Goal: Information Seeking & Learning: Find specific fact

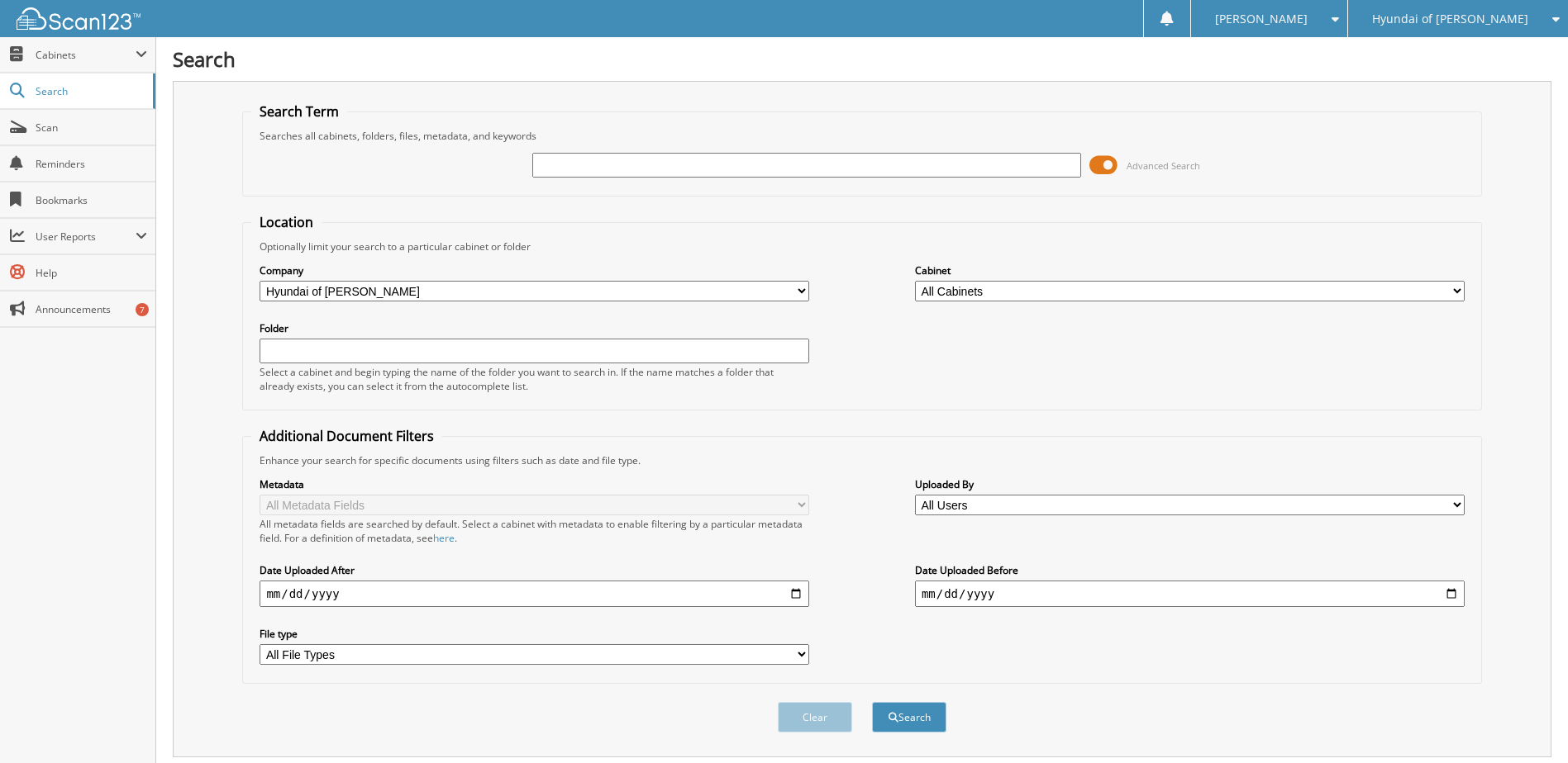
click at [631, 171] on input "text" at bounding box center [807, 164] width 549 height 25
type input "[PERSON_NAME]"
click at [872, 702] on button "Search" at bounding box center [908, 717] width 74 height 30
click at [1104, 161] on span at bounding box center [1103, 164] width 28 height 25
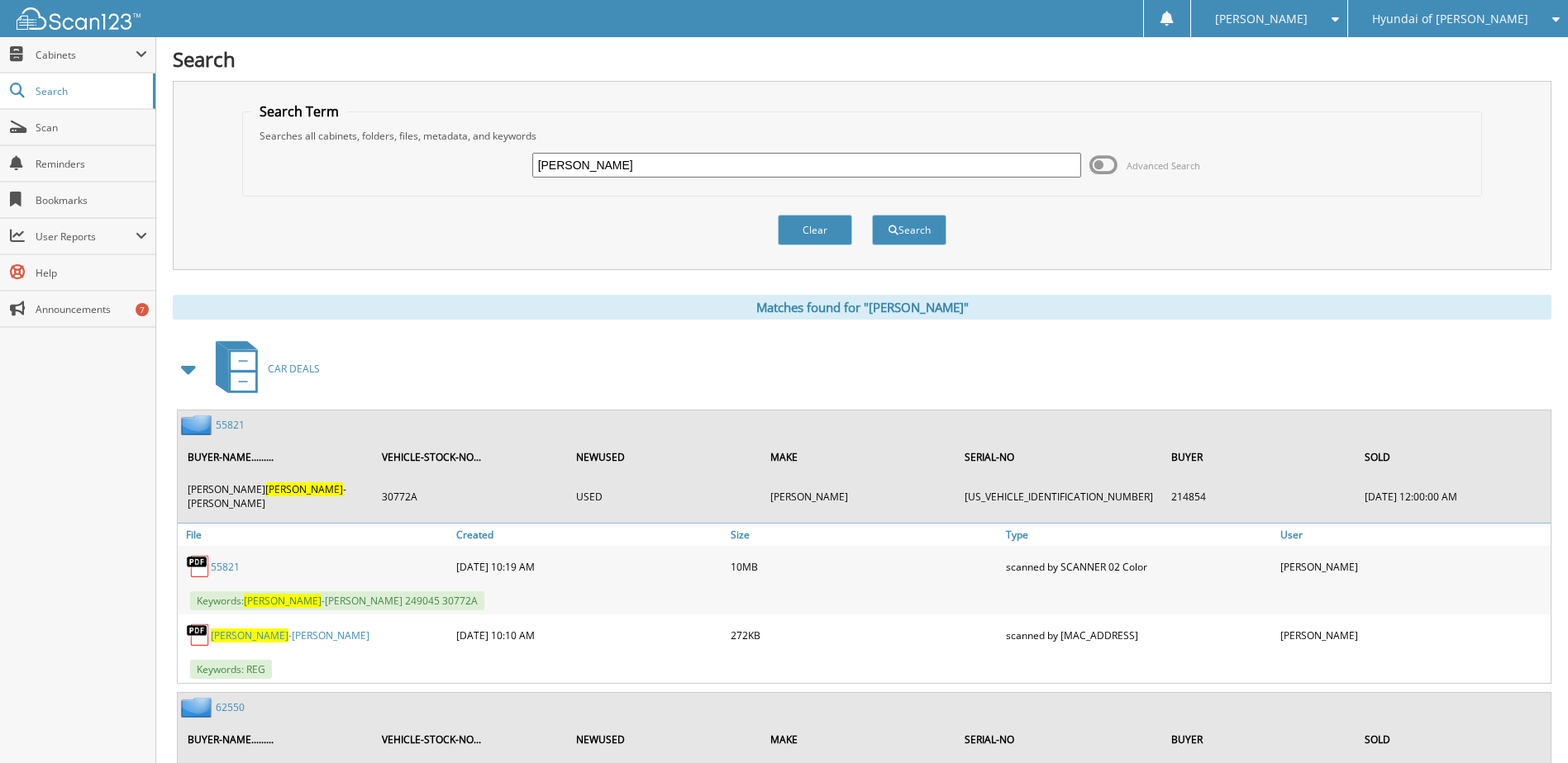
click at [649, 161] on input "GUTIERREZ" at bounding box center [807, 164] width 549 height 25
type input "GUTIERREZ GONZALEZ"
click at [872, 215] on button "Search" at bounding box center [908, 230] width 74 height 30
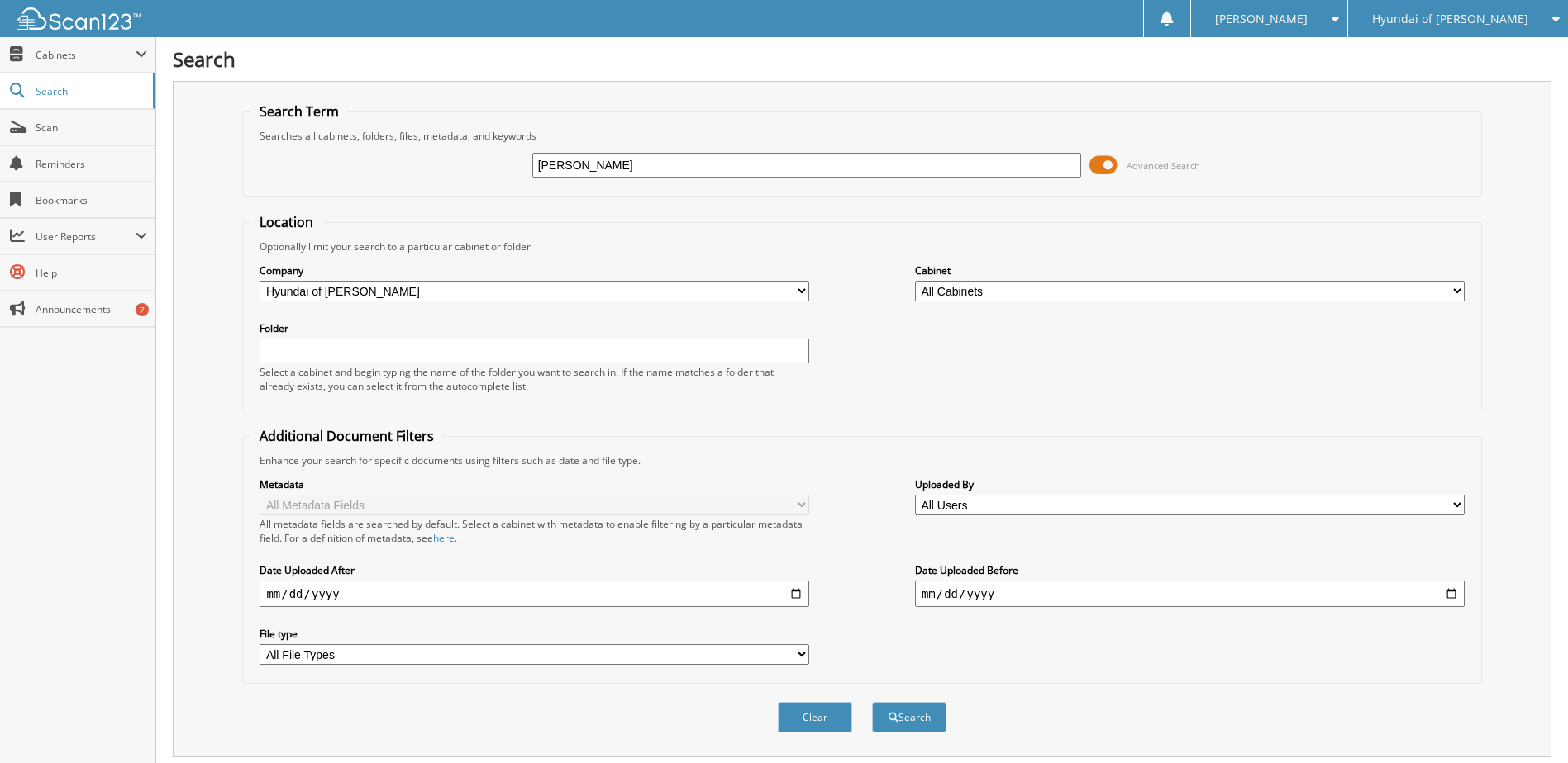
drag, startPoint x: 715, startPoint y: 171, endPoint x: 395, endPoint y: 171, distance: 320.0
click at [423, 171] on div "GUTIERREZ GONZALEZ Advanced Search" at bounding box center [862, 165] width 1221 height 45
type input "37916B"
click at [872, 702] on button "Search" at bounding box center [908, 717] width 74 height 30
click at [1104, 163] on span at bounding box center [1103, 164] width 28 height 25
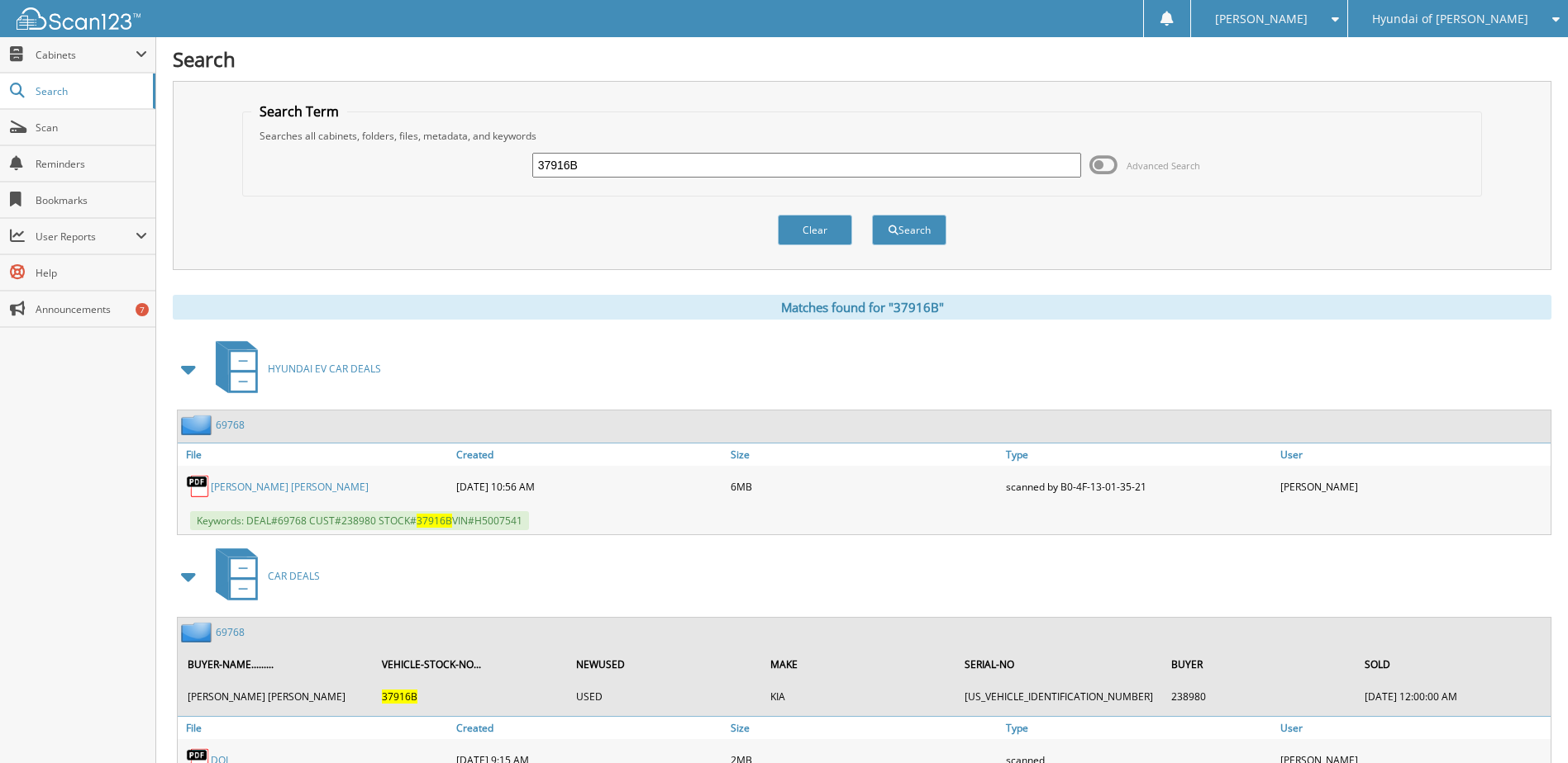
click at [231, 423] on link "69768" at bounding box center [230, 424] width 28 height 14
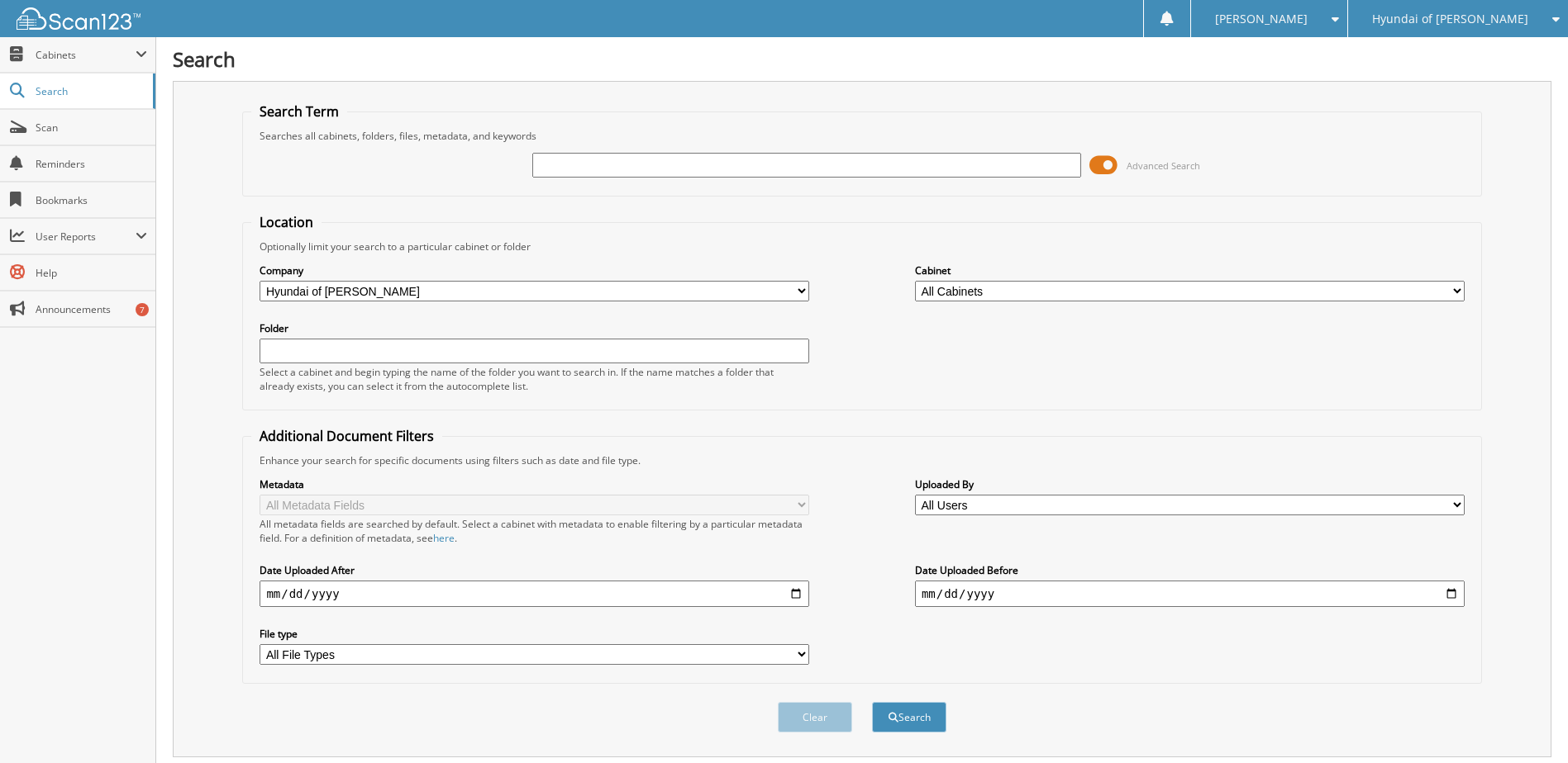
click at [871, 163] on input "text" at bounding box center [807, 164] width 549 height 25
type input "38415A"
click at [872, 702] on button "Search" at bounding box center [908, 717] width 74 height 30
click at [1102, 167] on span at bounding box center [1103, 164] width 28 height 25
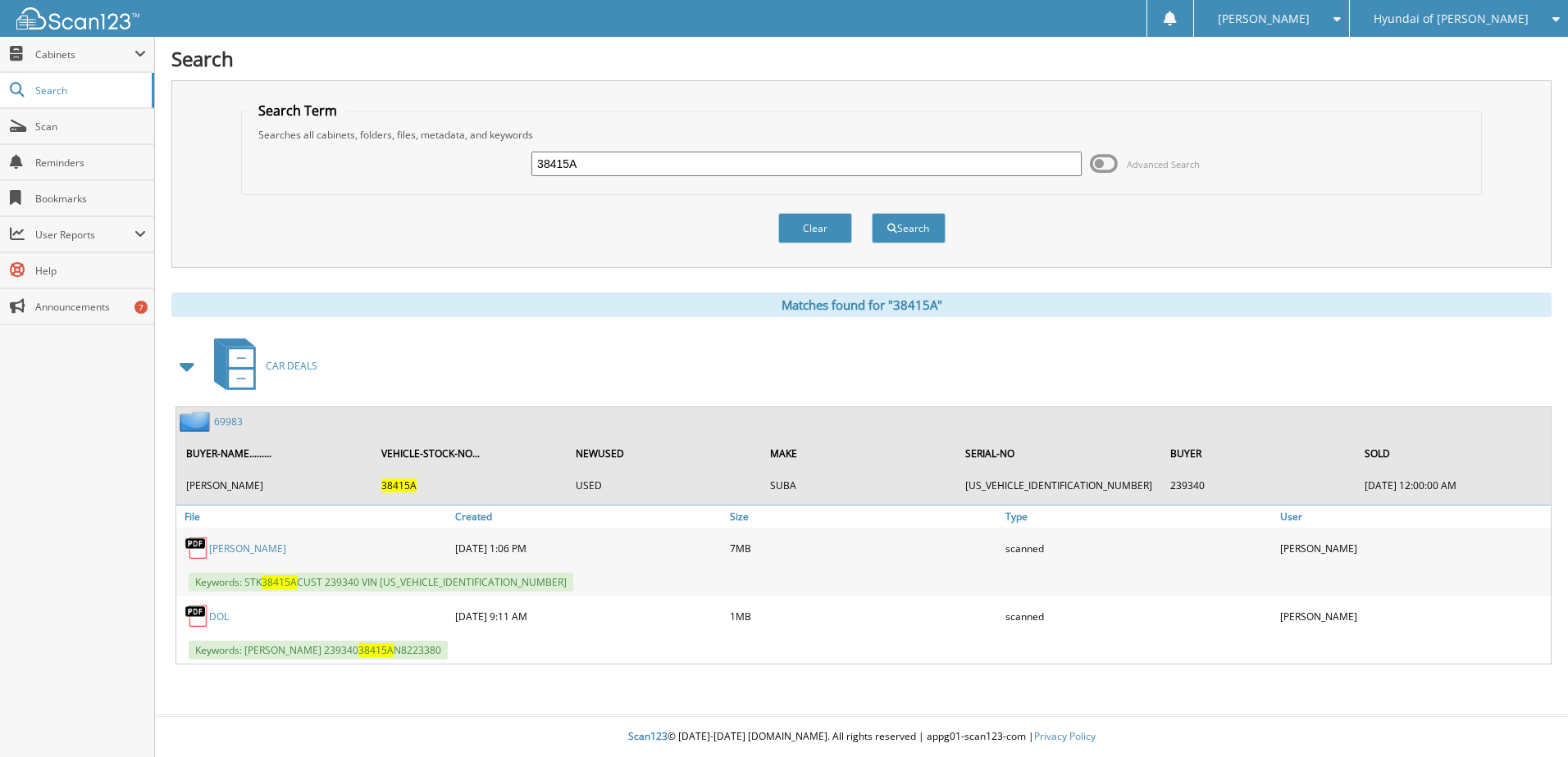
click at [217, 616] on link "DOL" at bounding box center [219, 616] width 20 height 14
drag, startPoint x: 605, startPoint y: 166, endPoint x: 169, endPoint y: 174, distance: 436.1
click at [171, 175] on div "Search Term Searches all cabinets, folders, files, metadata, and keywords 38415…" at bounding box center [861, 174] width 1379 height 188
type input "4502A"
click at [872, 213] on button "Search" at bounding box center [908, 228] width 74 height 30
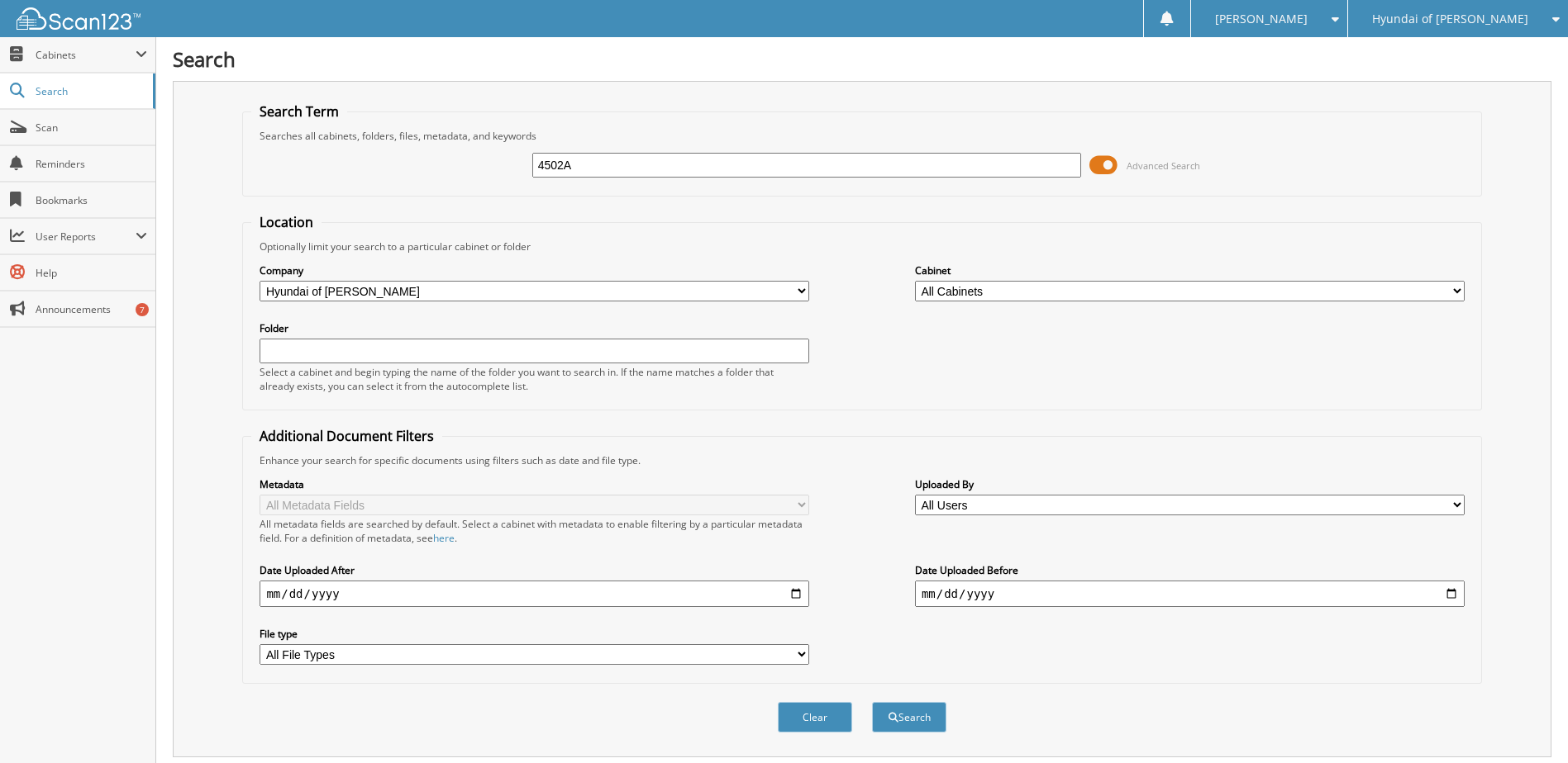
click at [1110, 162] on span at bounding box center [1103, 164] width 28 height 25
